Goal: Check status: Check status

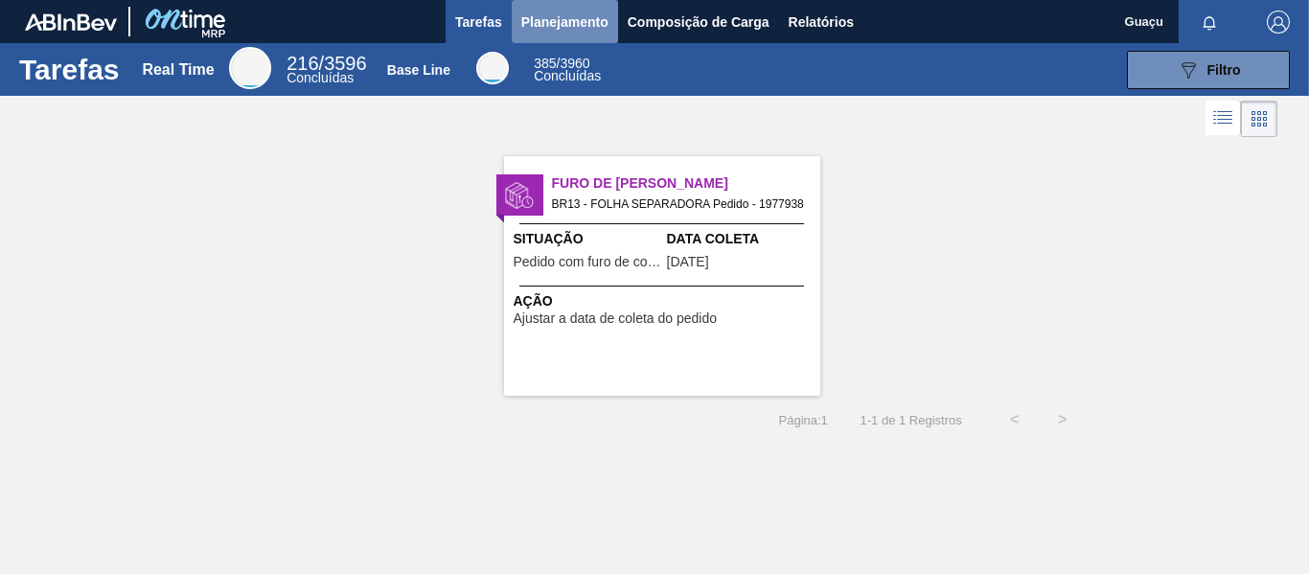
click at [567, 16] on span "Planejamento" at bounding box center [564, 22] width 87 height 23
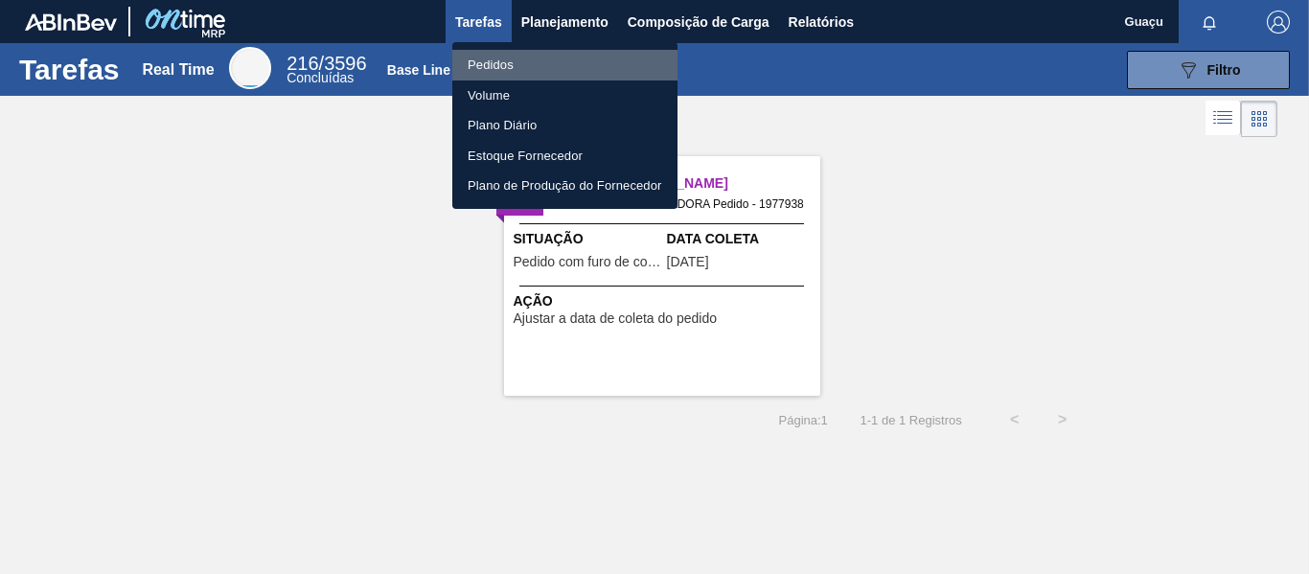
click at [507, 65] on li "Pedidos" at bounding box center [564, 65] width 225 height 31
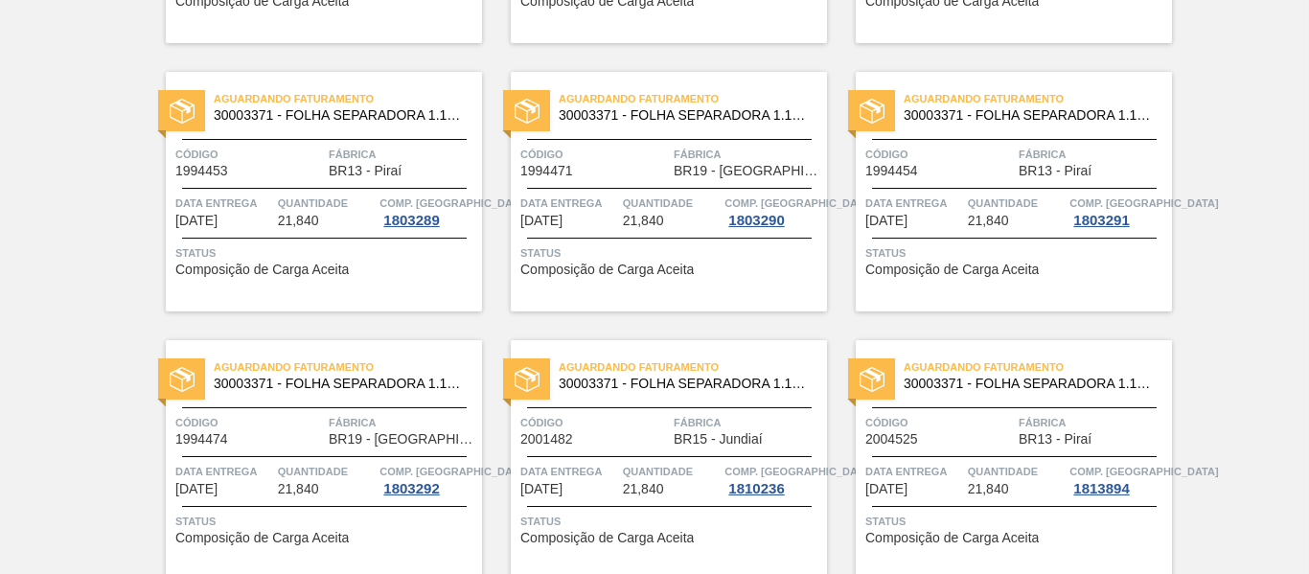
scroll to position [597, 0]
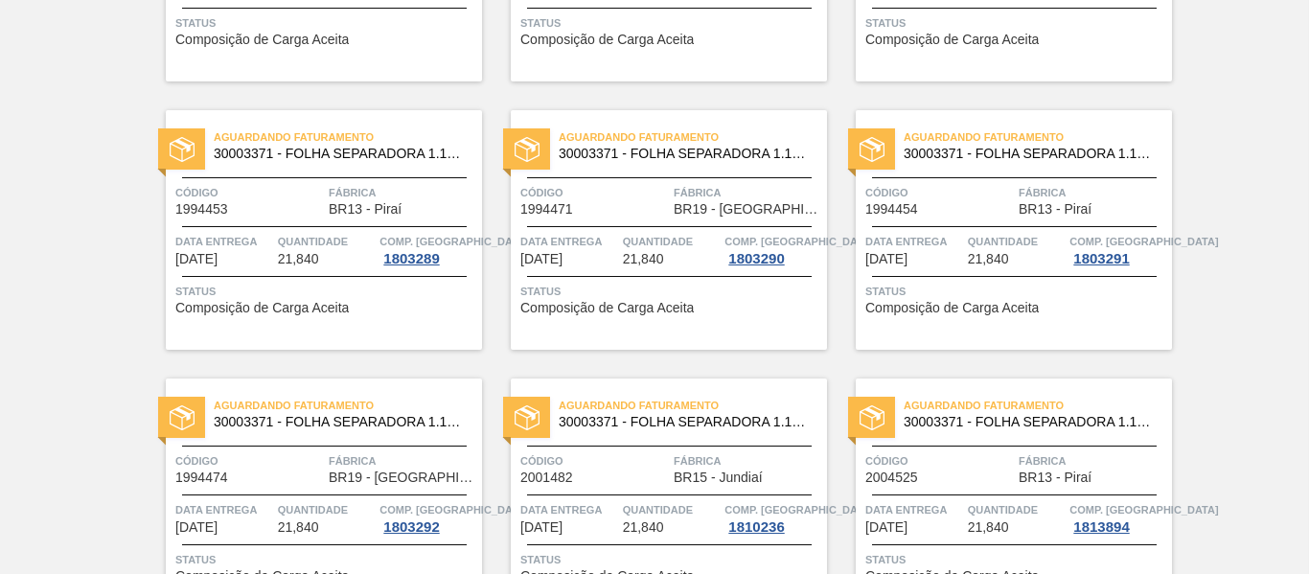
click at [1263, 203] on div "Aguardando Faturamento 30003371 - FOLHA SEPARADORA 1.175 mm x 980 mm; Código 19…" at bounding box center [654, 216] width 1309 height 1342
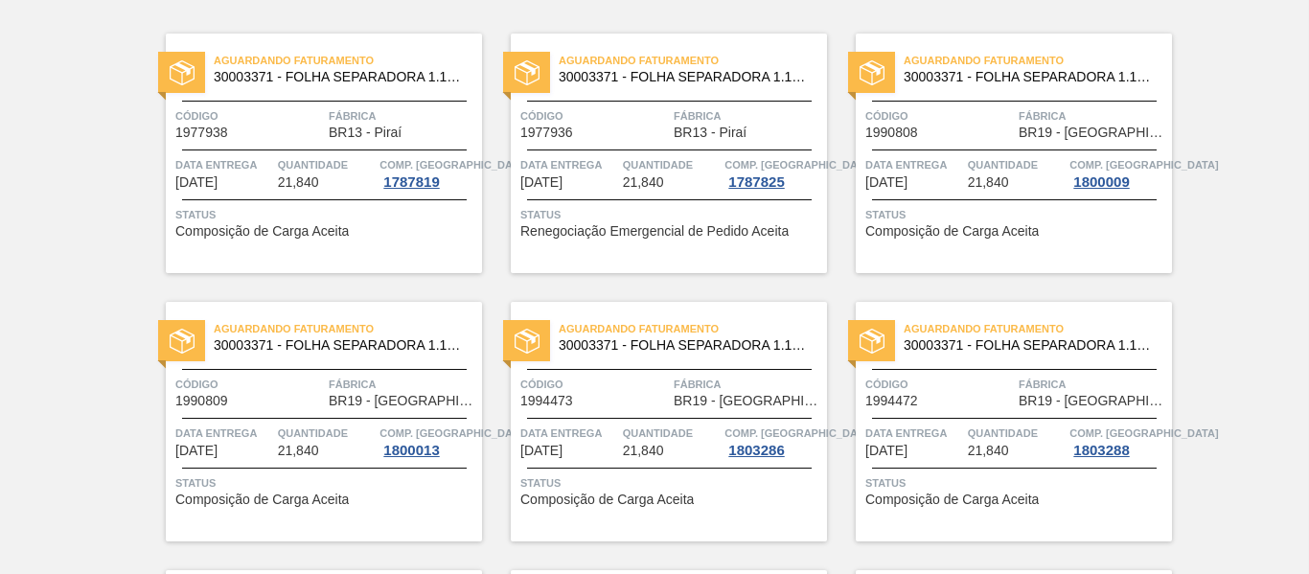
scroll to position [0, 0]
